Goal: Task Accomplishment & Management: Use online tool/utility

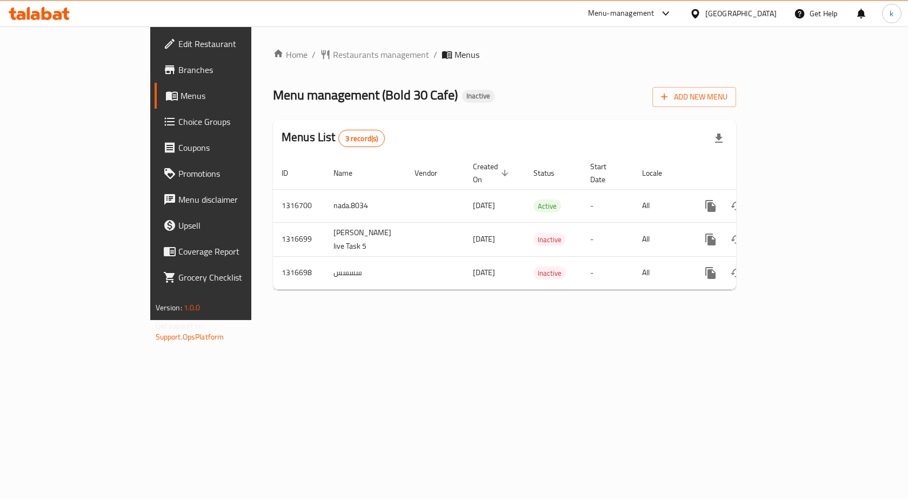
click at [731, 15] on div "United Arab Emirates" at bounding box center [740, 14] width 71 height 12
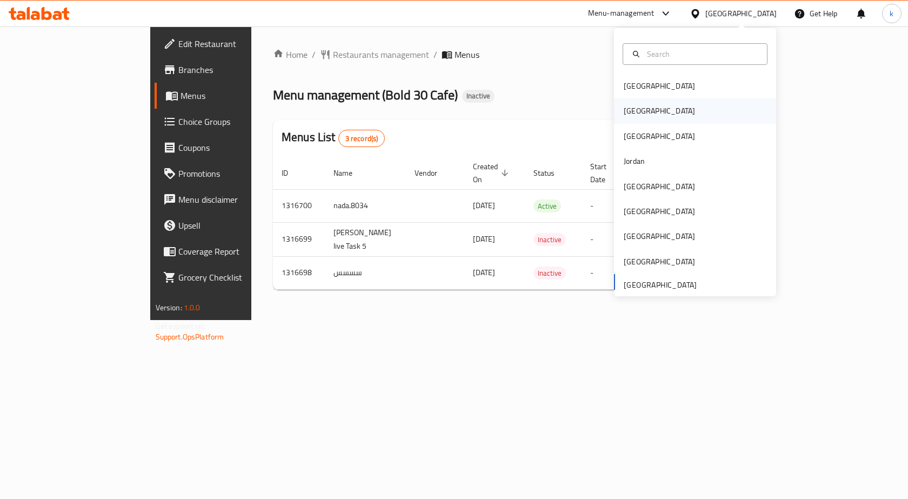
click at [650, 112] on div "[GEOGRAPHIC_DATA]" at bounding box center [695, 110] width 162 height 25
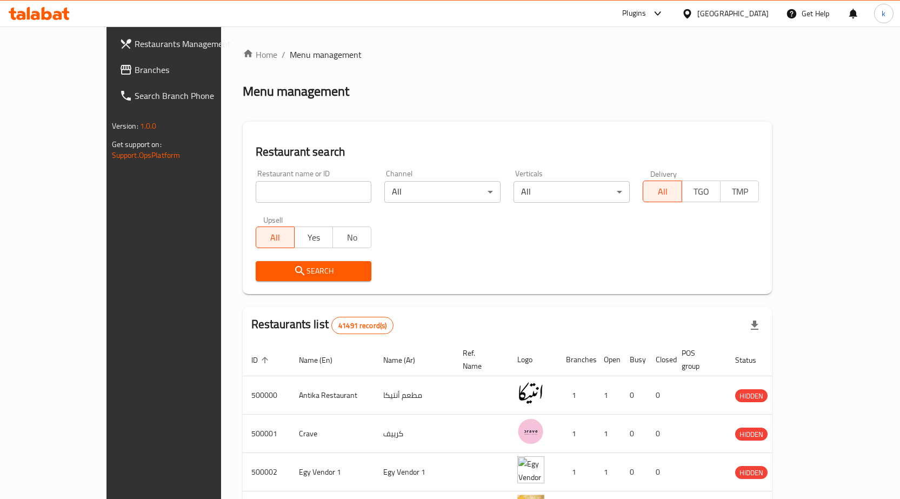
click at [135, 64] on span "Branches" at bounding box center [191, 69] width 113 height 13
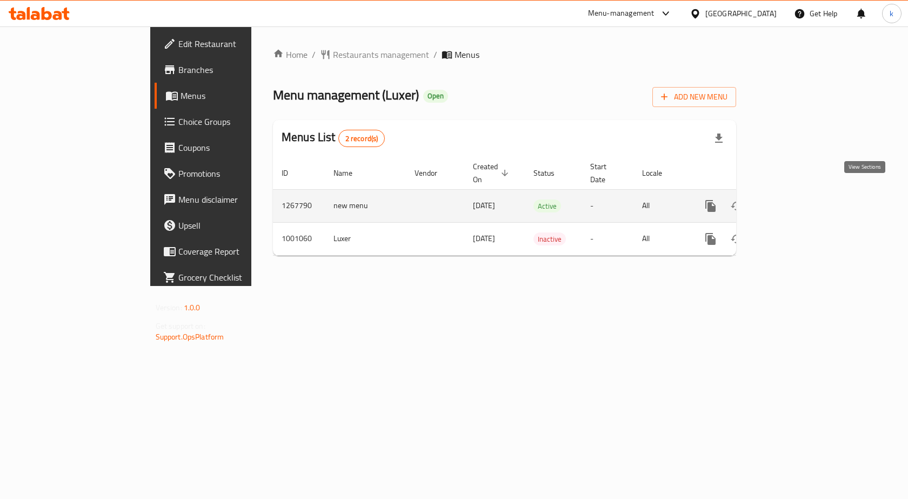
click at [795, 199] on icon "enhanced table" at bounding box center [788, 205] width 13 height 13
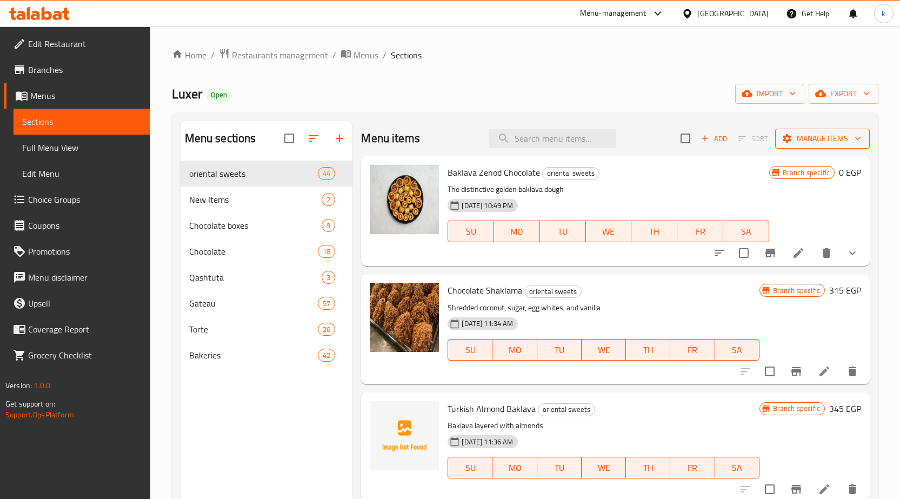
click at [838, 135] on span "Manage items" at bounding box center [822, 139] width 77 height 14
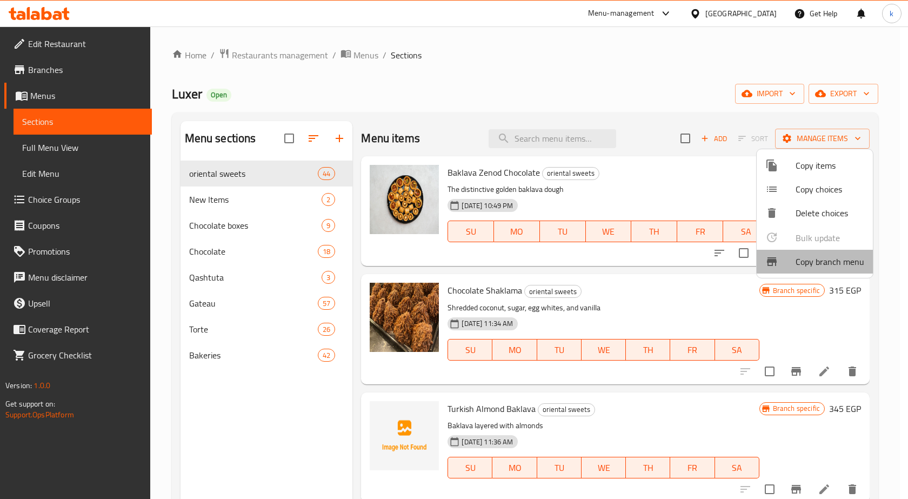
click at [836, 265] on span "Copy branch menu" at bounding box center [830, 261] width 69 height 13
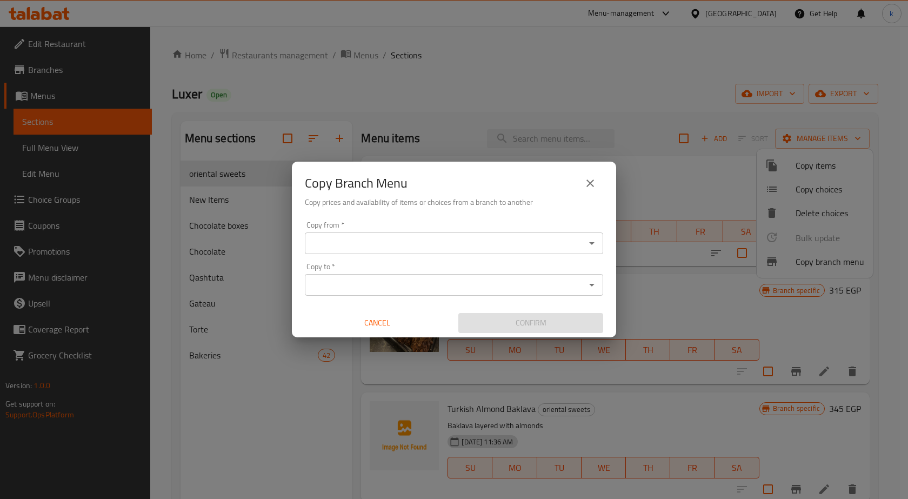
click at [341, 249] on input "Copy from   *" at bounding box center [445, 243] width 274 height 15
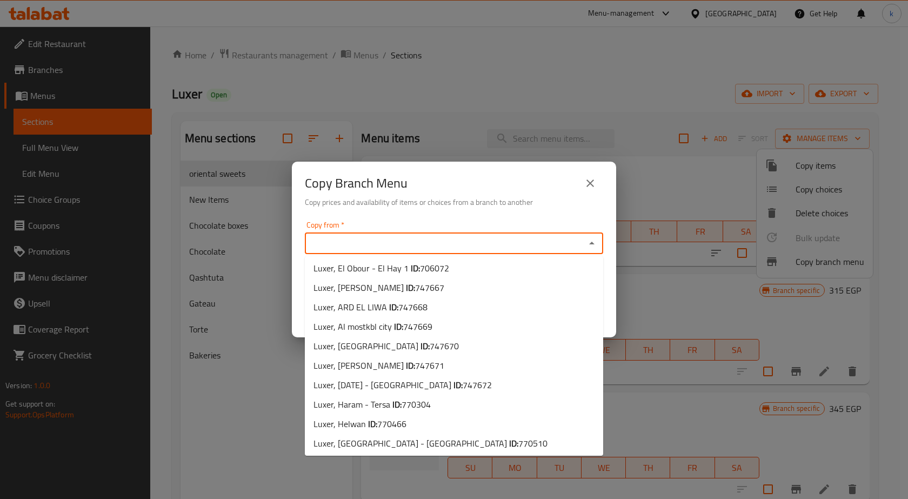
scroll to position [198, 0]
click at [415, 423] on li "Luxer, Helwan ID: 770466" at bounding box center [454, 421] width 298 height 19
type input "Luxer, Helwan"
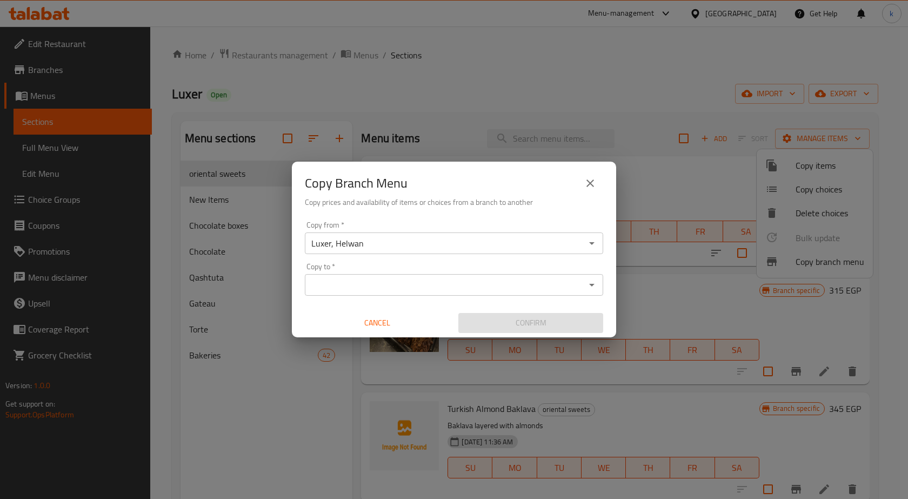
click at [350, 297] on div "Copy from   * Luxer, Helwan Copy from * Copy to   * Copy to * Cancel Confirm" at bounding box center [454, 277] width 324 height 121
click at [357, 282] on input "Copy to   *" at bounding box center [445, 284] width 274 height 15
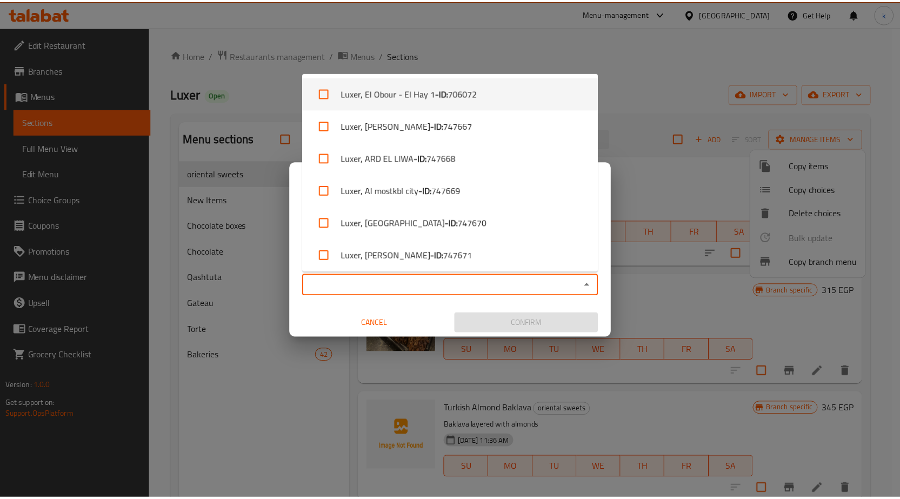
scroll to position [458, 0]
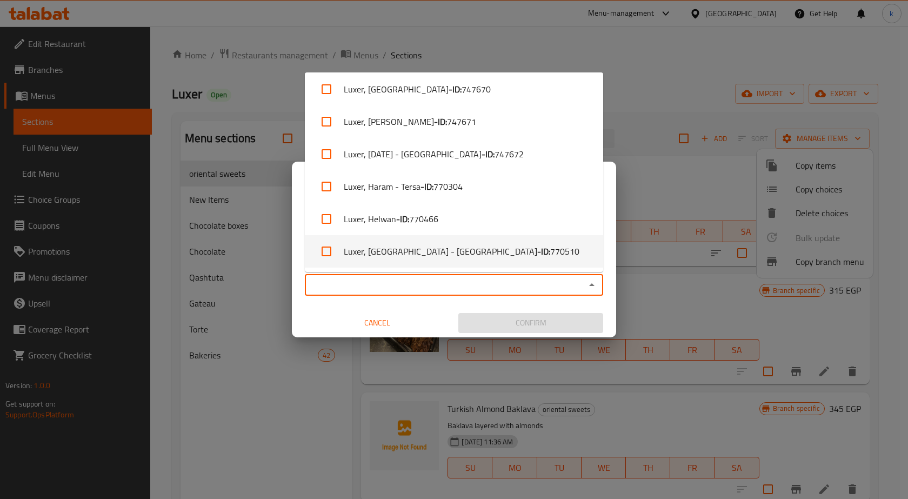
click at [505, 257] on li "Luxer, Nasr City - El Serag Malll - ID: 770510" at bounding box center [454, 251] width 298 height 32
checkbox input "true"
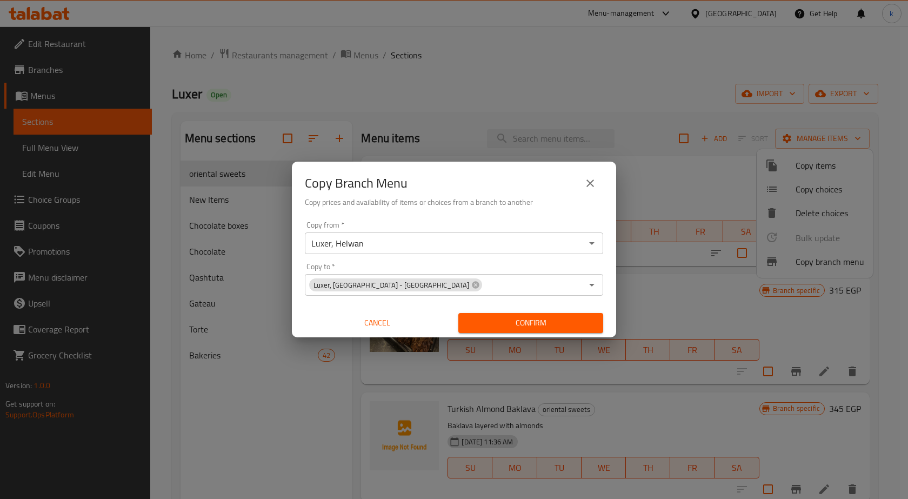
click at [582, 383] on div "Copy Branch Menu Copy prices and availability of items or choices from a branch…" at bounding box center [454, 249] width 908 height 499
click at [585, 179] on icon "close" at bounding box center [590, 183] width 13 height 13
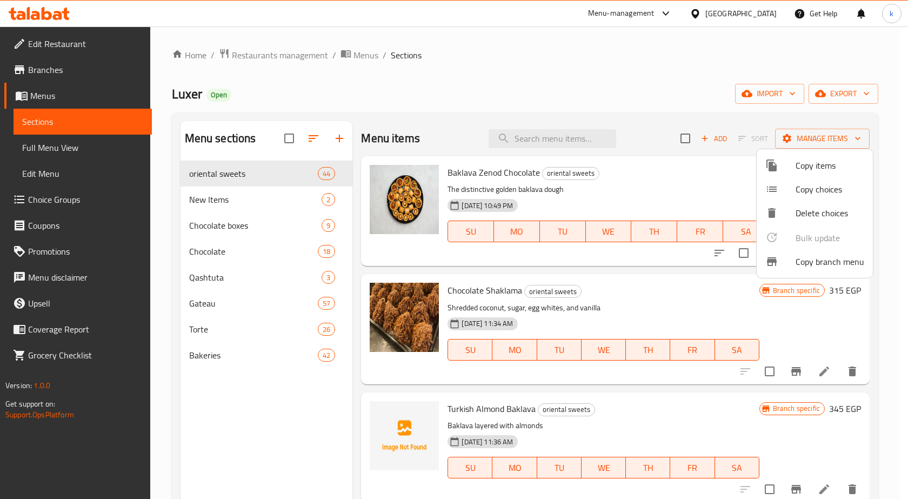
click at [64, 71] on div at bounding box center [454, 249] width 908 height 499
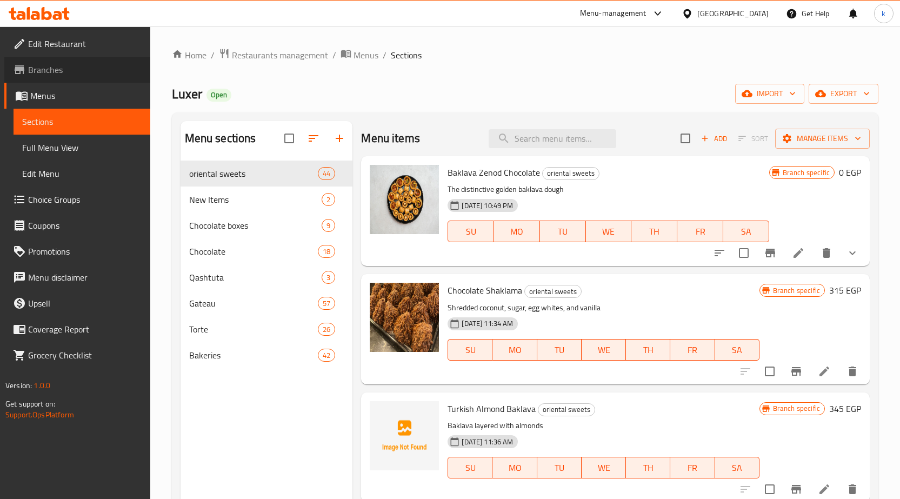
click at [64, 71] on span "Branches" at bounding box center [84, 69] width 113 height 13
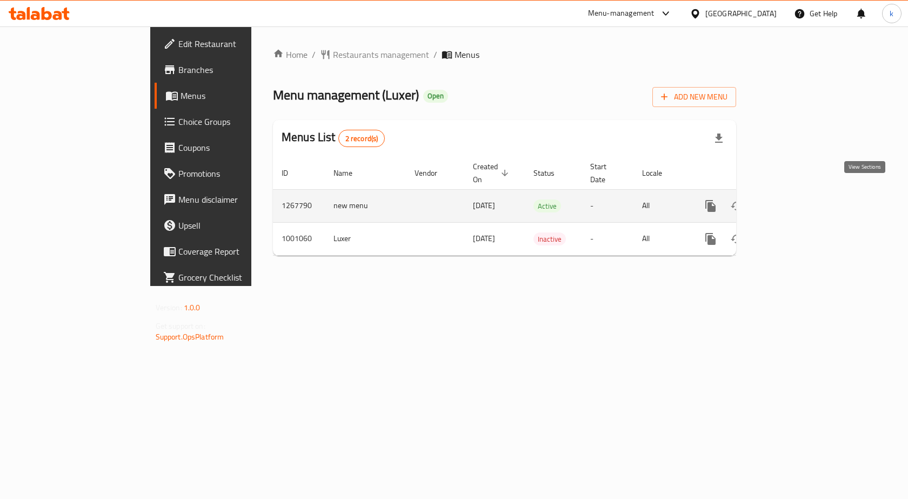
click at [795, 199] on icon "enhanced table" at bounding box center [788, 205] width 13 height 13
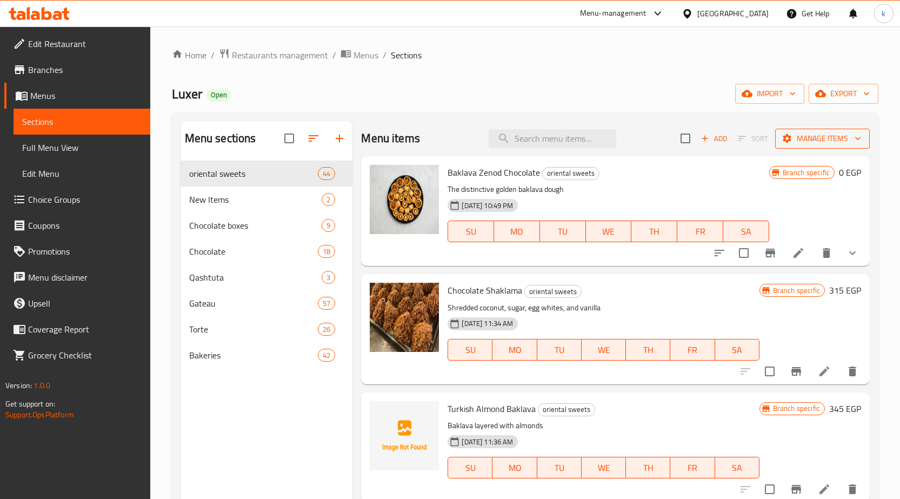
click at [849, 132] on span "Manage items" at bounding box center [822, 139] width 77 height 14
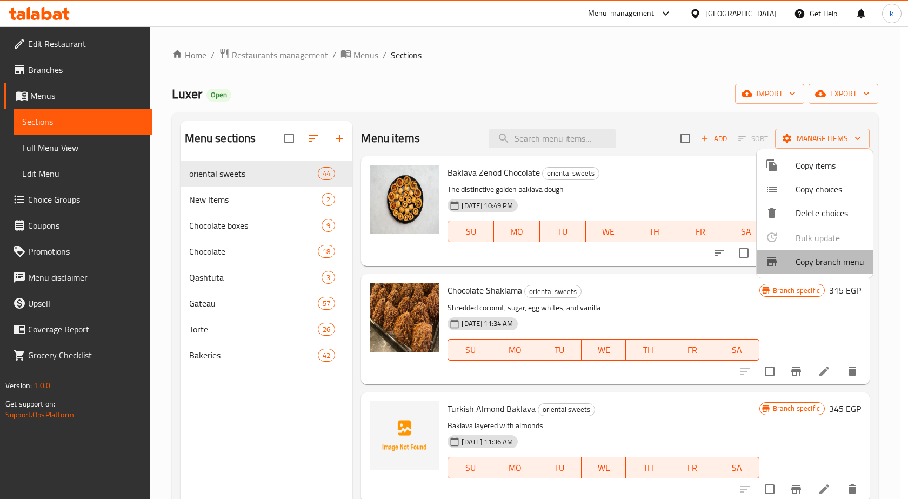
click at [820, 260] on span "Copy branch menu" at bounding box center [830, 261] width 69 height 13
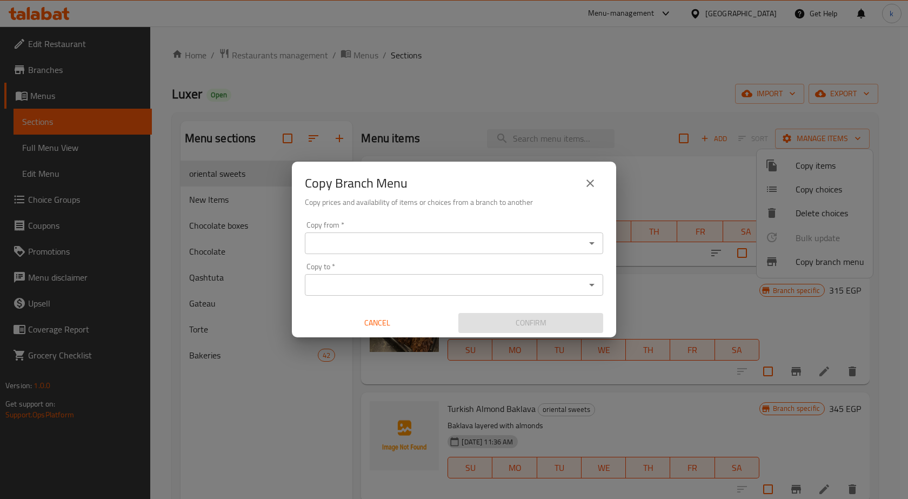
click at [397, 239] on input "Copy from   *" at bounding box center [445, 243] width 274 height 15
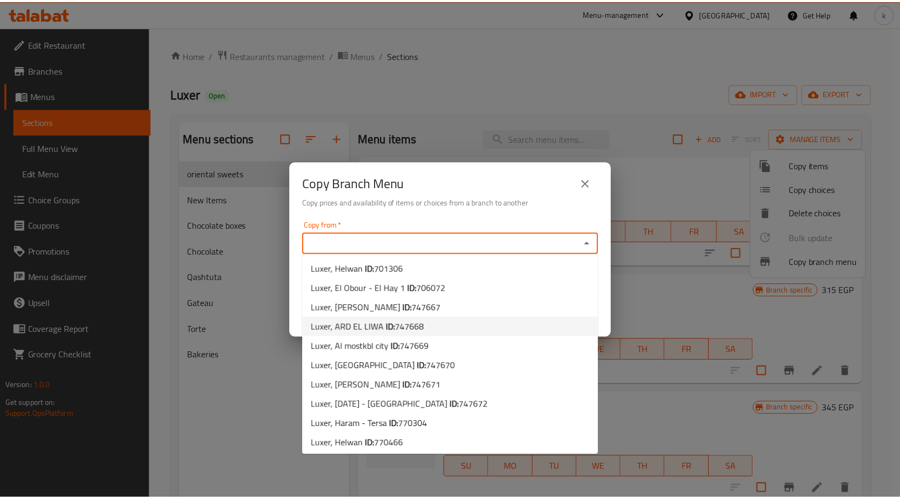
scroll to position [198, 0]
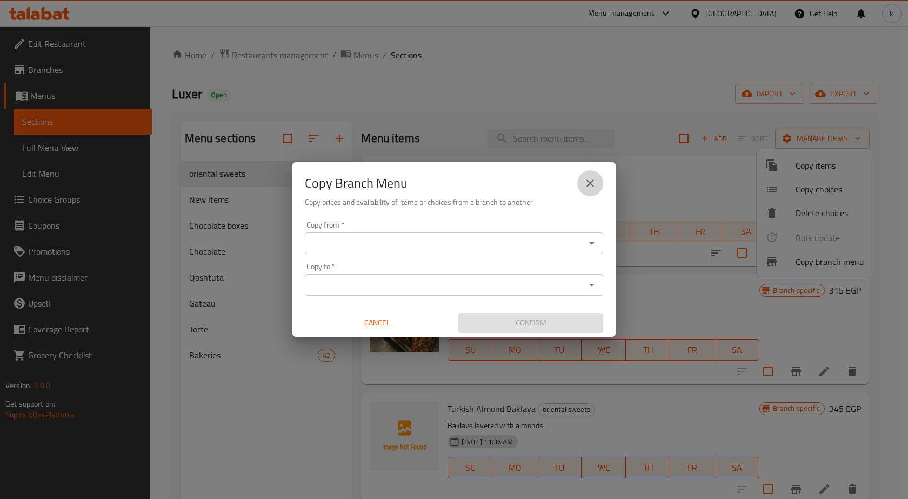
click at [584, 185] on icon "close" at bounding box center [590, 183] width 13 height 13
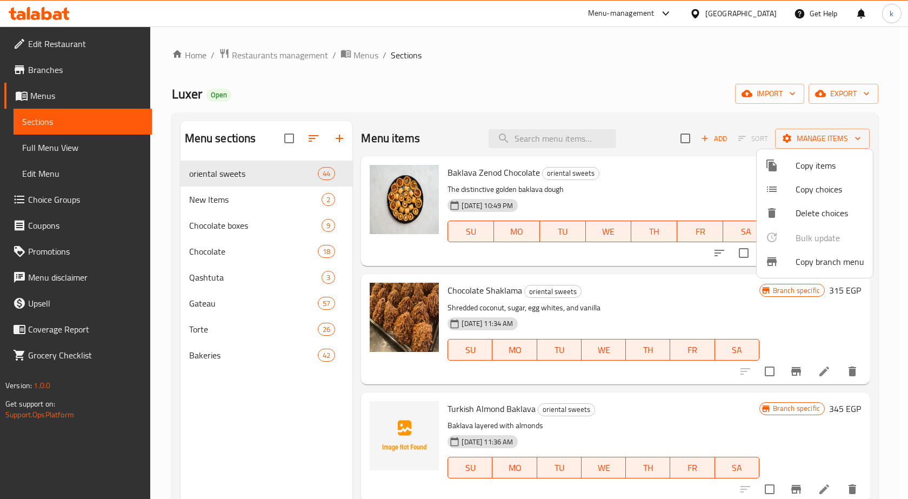
click at [56, 76] on div at bounding box center [454, 249] width 908 height 499
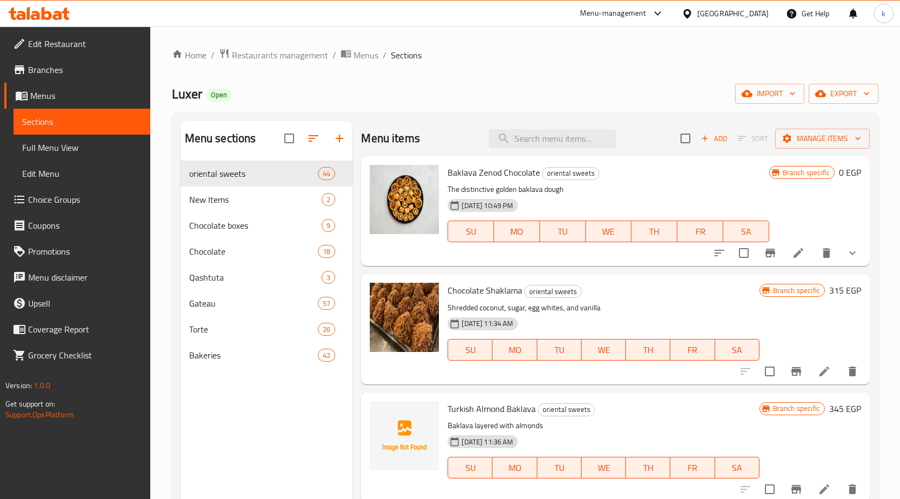
click at [62, 70] on span "Branches" at bounding box center [84, 69] width 113 height 13
